Goal: Task Accomplishment & Management: Manage account settings

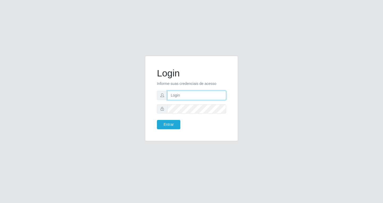
click at [186, 96] on input "text" at bounding box center [196, 95] width 59 height 9
type input "[EMAIL_ADDRESS][DOMAIN_NAME]"
click at [157, 120] on button "Entrar" at bounding box center [168, 124] width 23 height 9
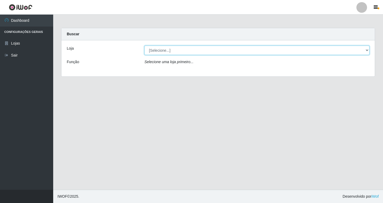
click at [262, 47] on select "[Selecione...] SuperFácil Atacado - [GEOGRAPHIC_DATA]" at bounding box center [256, 50] width 225 height 9
select select "503"
click at [144, 46] on select "[Selecione...] SuperFácil Atacado - [GEOGRAPHIC_DATA]" at bounding box center [256, 50] width 225 height 9
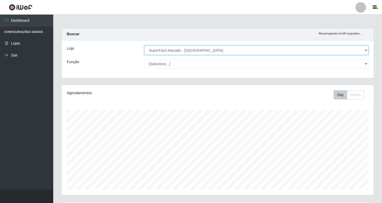
scroll to position [55, 0]
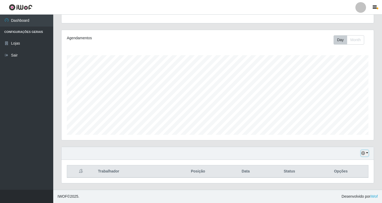
click at [364, 154] on icon "button" at bounding box center [363, 154] width 4 height 4
click at [343, 132] on button "1 Semana" at bounding box center [347, 133] width 42 height 11
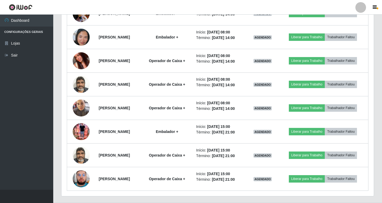
scroll to position [481, 0]
